Goal: Task Accomplishment & Management: Manage account settings

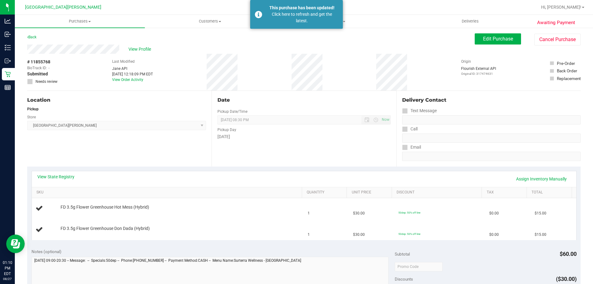
scroll to position [62, 0]
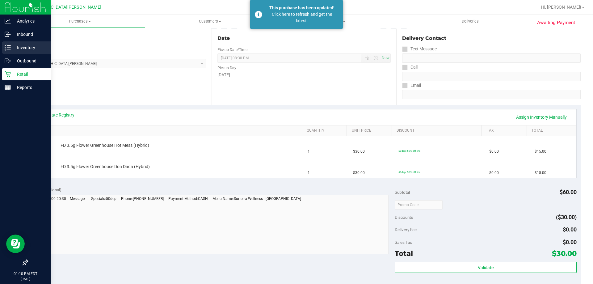
click at [9, 51] on div "Inventory" at bounding box center [26, 47] width 49 height 12
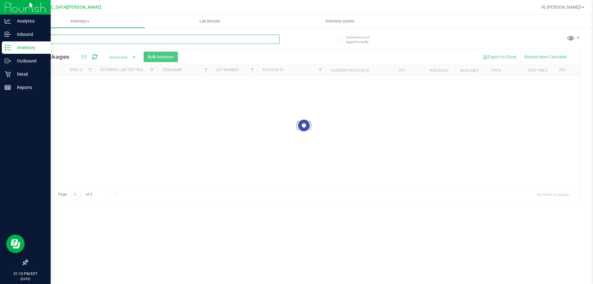
click at [66, 43] on div "Inventory All packages All inventory Waste log Create inventory Lab Results Inv…" at bounding box center [304, 149] width 578 height 269
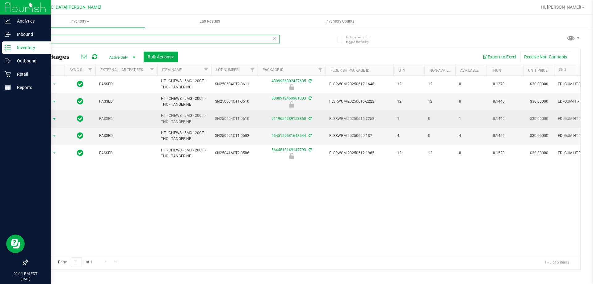
type input "tanger"
click at [52, 120] on span "select" at bounding box center [54, 118] width 5 height 5
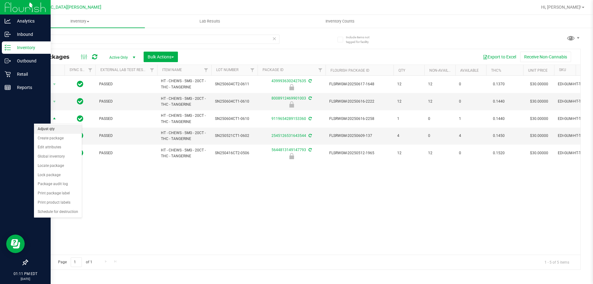
click at [50, 132] on li "Adjust qty" at bounding box center [58, 128] width 48 height 9
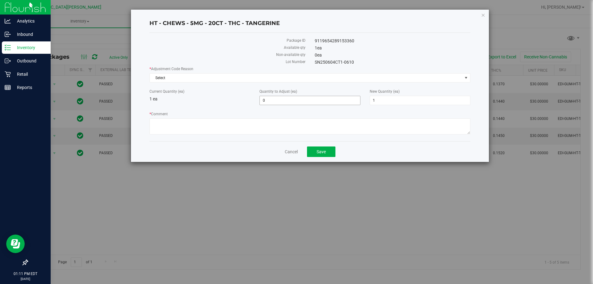
drag, startPoint x: 286, startPoint y: 103, endPoint x: 222, endPoint y: 103, distance: 63.9
click at [222, 103] on div "Current Quantity (ea) 1 ea Quantity to Adjust (ea) 0 0 New Quantity (ea) 1 1" at bounding box center [310, 97] width 330 height 16
type input "-1"
type input "0"
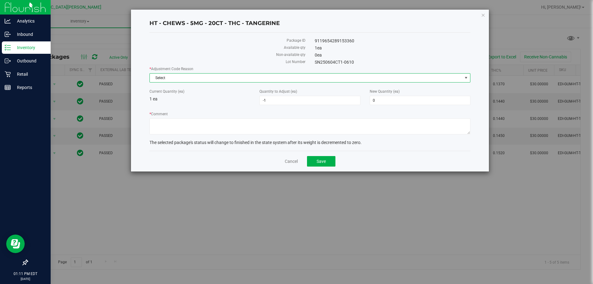
click at [210, 78] on span "Select" at bounding box center [306, 77] width 313 height 9
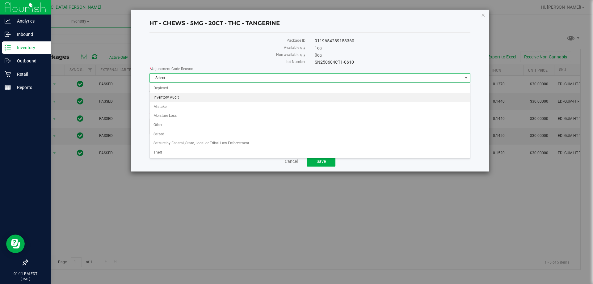
click at [176, 99] on li "Inventory Audit" at bounding box center [310, 97] width 320 height 9
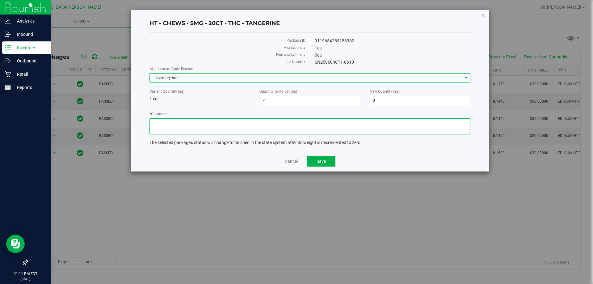
click at [177, 128] on textarea "* Comment" at bounding box center [309, 126] width 321 height 16
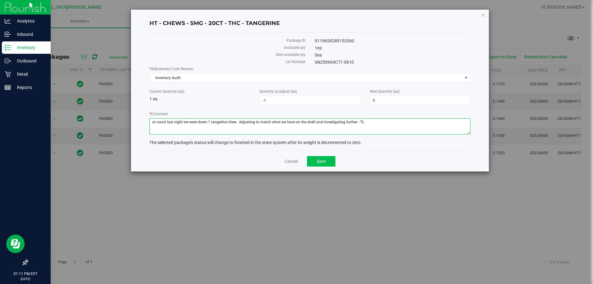
type textarea "at count last night we were down 1 tangerine chew. Adjusting to match what we h…"
click at [324, 160] on span "Save" at bounding box center [321, 161] width 9 height 5
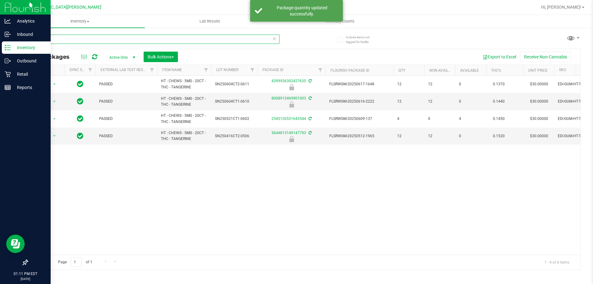
click at [61, 40] on input "tanger" at bounding box center [153, 39] width 252 height 9
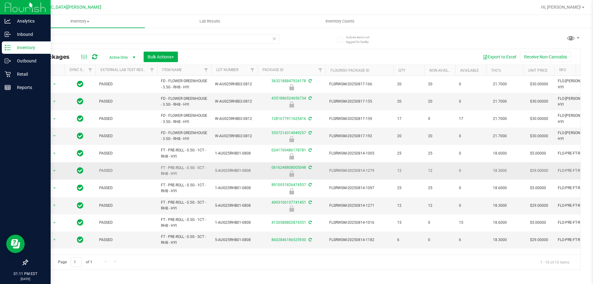
click at [169, 169] on span "FT - PRE-ROLL - 0.5G - 5CT - RHB - HYI" at bounding box center [184, 171] width 47 height 12
copy tr "FT - PRE-ROLL - 0.5G - 5CT - RHB - HYI"
click at [55, 35] on input "rhb" at bounding box center [153, 39] width 252 height 9
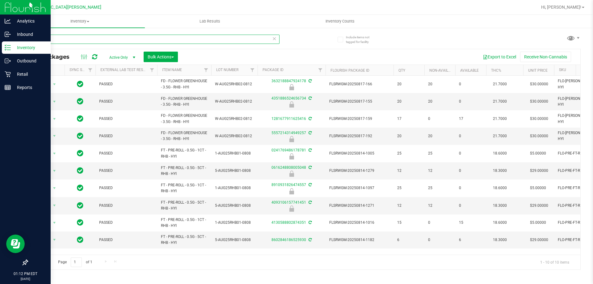
click at [55, 35] on input "rhb" at bounding box center [153, 39] width 252 height 9
paste input "FT - PRE-ROLL - 0.5G - 5CT - RHB - HYI"
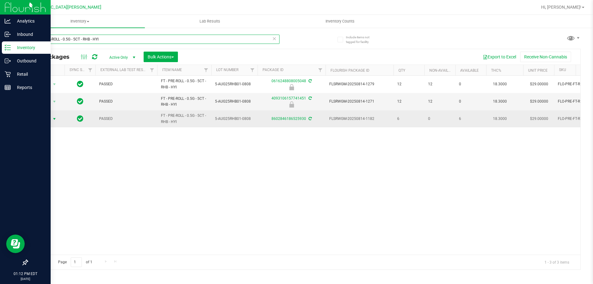
type input "FT - PRE-ROLL - 0.5G - 5CT - RHB - HYI"
click at [54, 120] on span "select" at bounding box center [54, 118] width 5 height 5
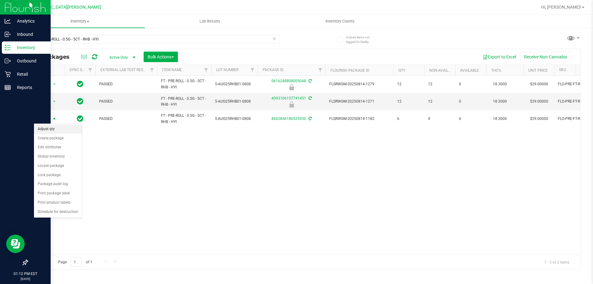
click at [53, 127] on li "Adjust qty" at bounding box center [58, 128] width 48 height 9
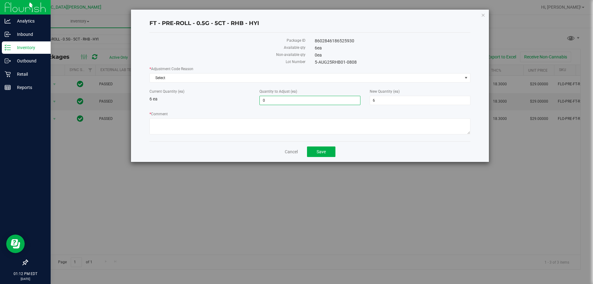
drag, startPoint x: 268, startPoint y: 99, endPoint x: 250, endPoint y: 105, distance: 19.0
click at [251, 105] on div "* Adjustment Code Reason Select Select Depleted Inventory Audit Mistake Moistur…" at bounding box center [309, 101] width 321 height 70
type input "1"
type input "7"
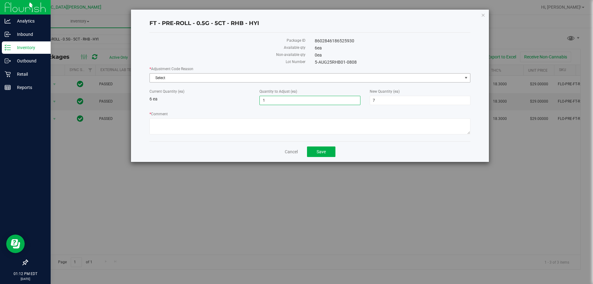
click at [251, 78] on span "Select" at bounding box center [306, 77] width 313 height 9
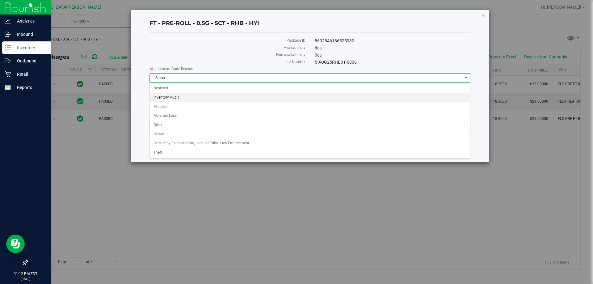
click at [203, 97] on li "Inventory Audit" at bounding box center [310, 97] width 320 height 9
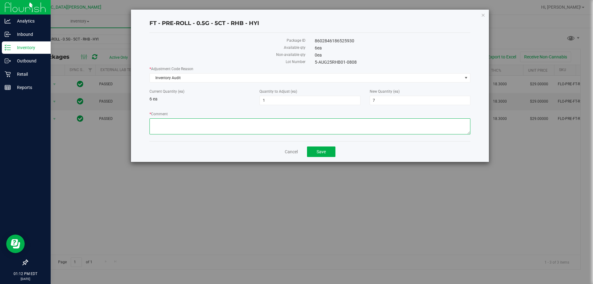
click at [174, 134] on textarea "* Comment" at bounding box center [309, 126] width 321 height 16
type textarea "at count last night we were up 1 5ct RHB. adjusting to match what we have on th…"
click at [327, 152] on button "Save" at bounding box center [321, 151] width 28 height 10
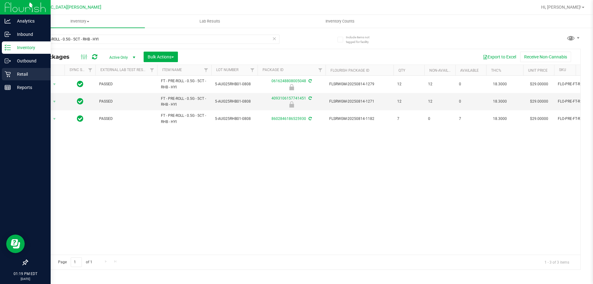
click at [26, 73] on p "Retail" at bounding box center [29, 73] width 37 height 7
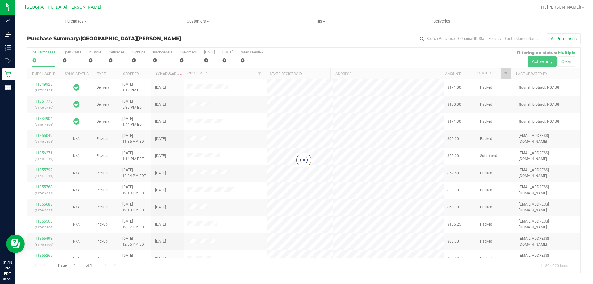
click at [92, 52] on div at bounding box center [303, 160] width 553 height 225
click at [92, 52] on div "In Store" at bounding box center [95, 52] width 13 height 4
click at [0, 0] on input "In Store 0" at bounding box center [0, 0] width 0 height 0
click at [92, 52] on div at bounding box center [303, 160] width 553 height 225
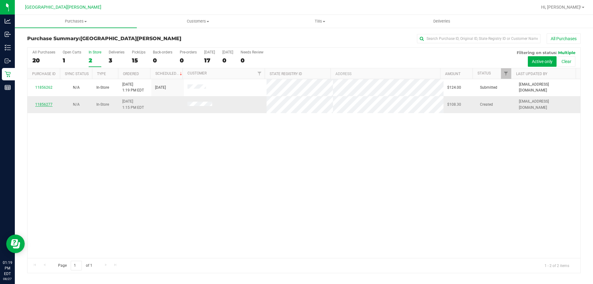
click at [46, 103] on link "11856277" at bounding box center [43, 104] width 17 height 4
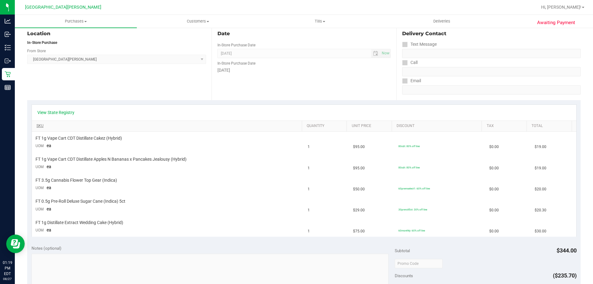
scroll to position [124, 0]
